Goal: Navigation & Orientation: Find specific page/section

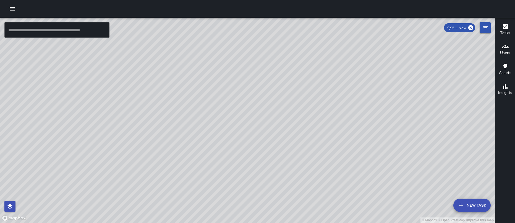
click at [292, 91] on div "© Mapbox © OpenStreetMap Improve this map" at bounding box center [247, 120] width 495 height 205
click at [297, 93] on div "© Mapbox © OpenStreetMap Improve this map" at bounding box center [247, 120] width 495 height 205
click at [14, 8] on icon "button" at bounding box center [12, 9] width 7 height 7
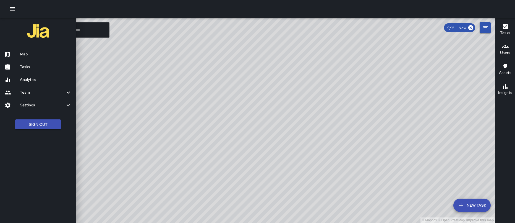
click at [34, 77] on h6 "Analytics" at bounding box center [46, 80] width 52 height 6
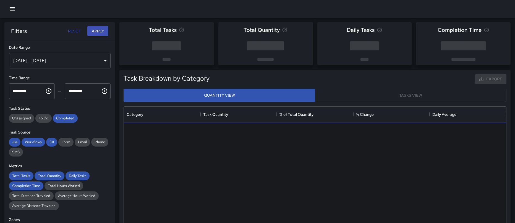
scroll to position [165, 382]
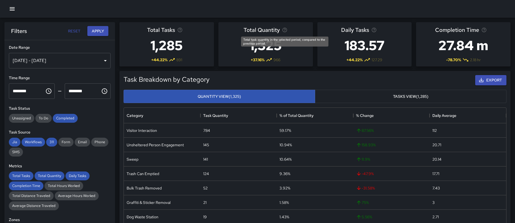
click at [286, 31] on icon "Total task quantity in the selected period, compared to the previous period." at bounding box center [285, 30] width 6 height 6
click at [14, 9] on icon "button" at bounding box center [12, 9] width 7 height 7
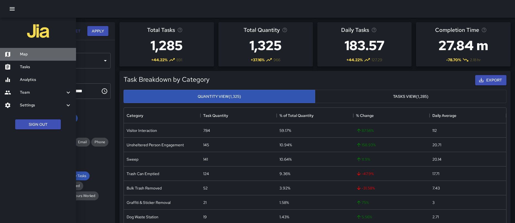
click at [29, 53] on h6 "Map" at bounding box center [46, 54] width 52 height 6
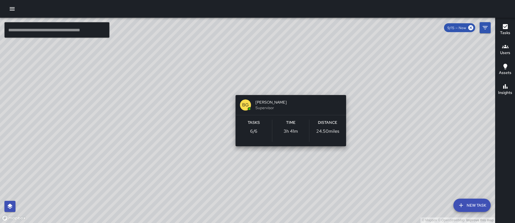
click at [289, 89] on div "© Mapbox © OpenStreetMap Improve this map BG [PERSON_NAME] Supervisor Tasks 6 /…" at bounding box center [247, 120] width 495 height 205
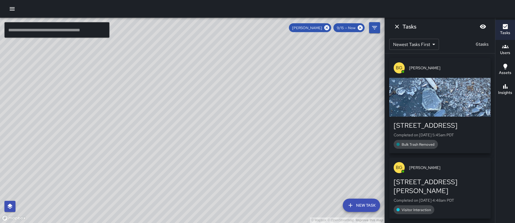
drag, startPoint x: 264, startPoint y: 191, endPoint x: 262, endPoint y: 118, distance: 72.7
click at [260, 161] on div "© Mapbox © OpenStreetMap Improve this map" at bounding box center [192, 120] width 384 height 205
drag, startPoint x: 277, startPoint y: 182, endPoint x: 289, endPoint y: 149, distance: 35.4
click at [289, 149] on div "© Mapbox © OpenStreetMap Improve this map" at bounding box center [192, 120] width 384 height 205
drag, startPoint x: 267, startPoint y: 190, endPoint x: 271, endPoint y: 145, distance: 44.7
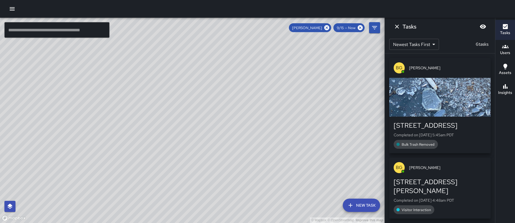
click at [272, 145] on div "© Mapbox © OpenStreetMap Improve this map" at bounding box center [192, 120] width 384 height 205
drag, startPoint x: 271, startPoint y: 158, endPoint x: 268, endPoint y: 137, distance: 21.5
click at [268, 137] on div "© Mapbox © OpenStreetMap Improve this map" at bounding box center [192, 120] width 384 height 205
drag, startPoint x: 270, startPoint y: 151, endPoint x: 234, endPoint y: 107, distance: 56.8
click at [234, 107] on div "© Mapbox © OpenStreetMap Improve this map" at bounding box center [192, 120] width 384 height 205
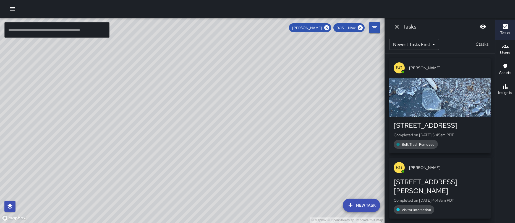
drag, startPoint x: 237, startPoint y: 124, endPoint x: 236, endPoint y: 118, distance: 5.7
click at [237, 121] on div "© Mapbox © OpenStreetMap Improve this map" at bounding box center [192, 120] width 384 height 205
